Goal: Task Accomplishment & Management: Use online tool/utility

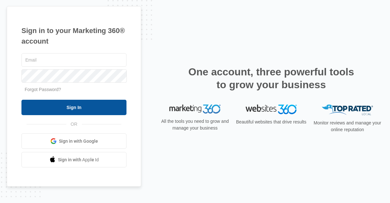
type input "[EMAIL_ADDRESS][DOMAIN_NAME]"
click at [109, 101] on input "Sign In" at bounding box center [73, 107] width 105 height 15
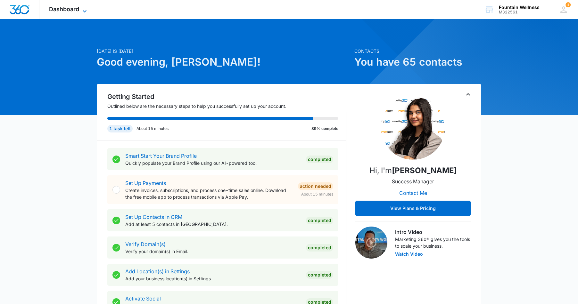
click at [75, 10] on span "Dashboard" at bounding box center [64, 9] width 30 height 7
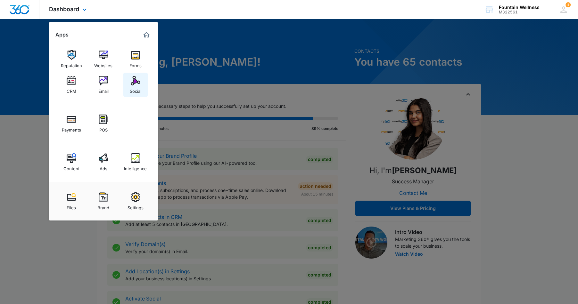
click at [134, 83] on img at bounding box center [136, 81] width 10 height 10
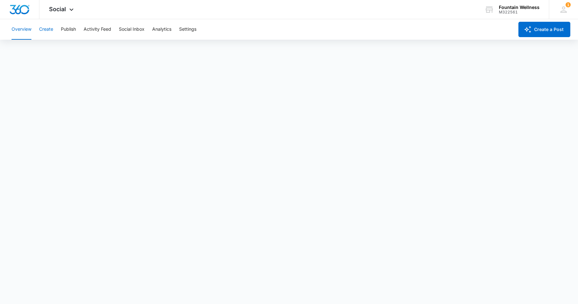
click at [46, 25] on button "Create" at bounding box center [46, 29] width 14 height 21
click at [74, 29] on button "Publish" at bounding box center [68, 29] width 15 height 21
click at [45, 32] on button "Create" at bounding box center [46, 29] width 14 height 21
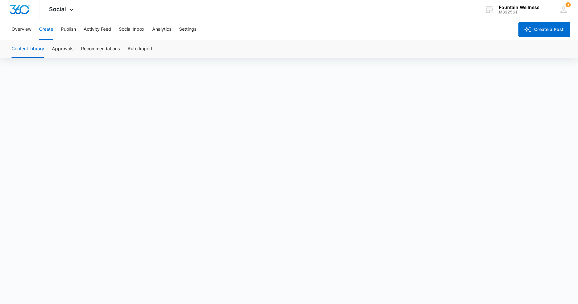
click at [53, 26] on button "Create" at bounding box center [46, 29] width 14 height 21
click at [42, 27] on button "Create" at bounding box center [46, 29] width 14 height 21
click at [50, 28] on button "Create" at bounding box center [46, 29] width 14 height 21
click at [47, 33] on button "Create" at bounding box center [46, 29] width 14 height 21
